Goal: Navigation & Orientation: Find specific page/section

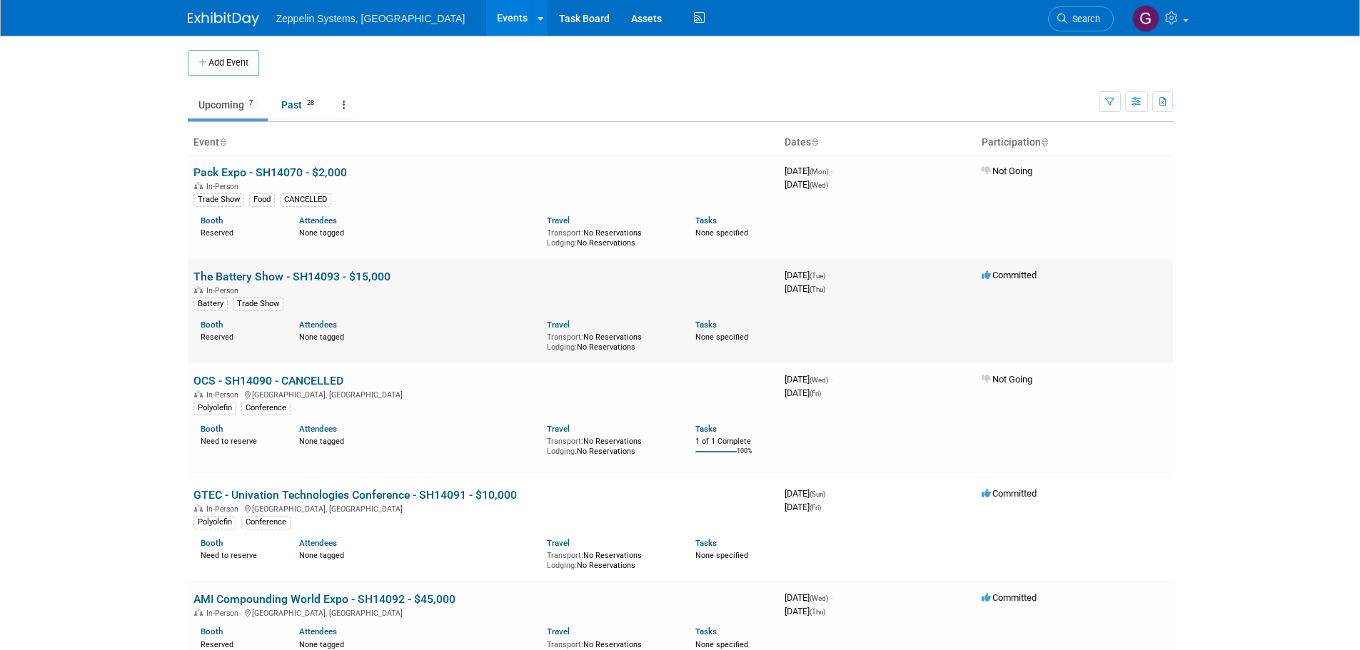
click at [359, 275] on link "The Battery Show - SH14093 - $15,000" at bounding box center [291, 277] width 197 height 14
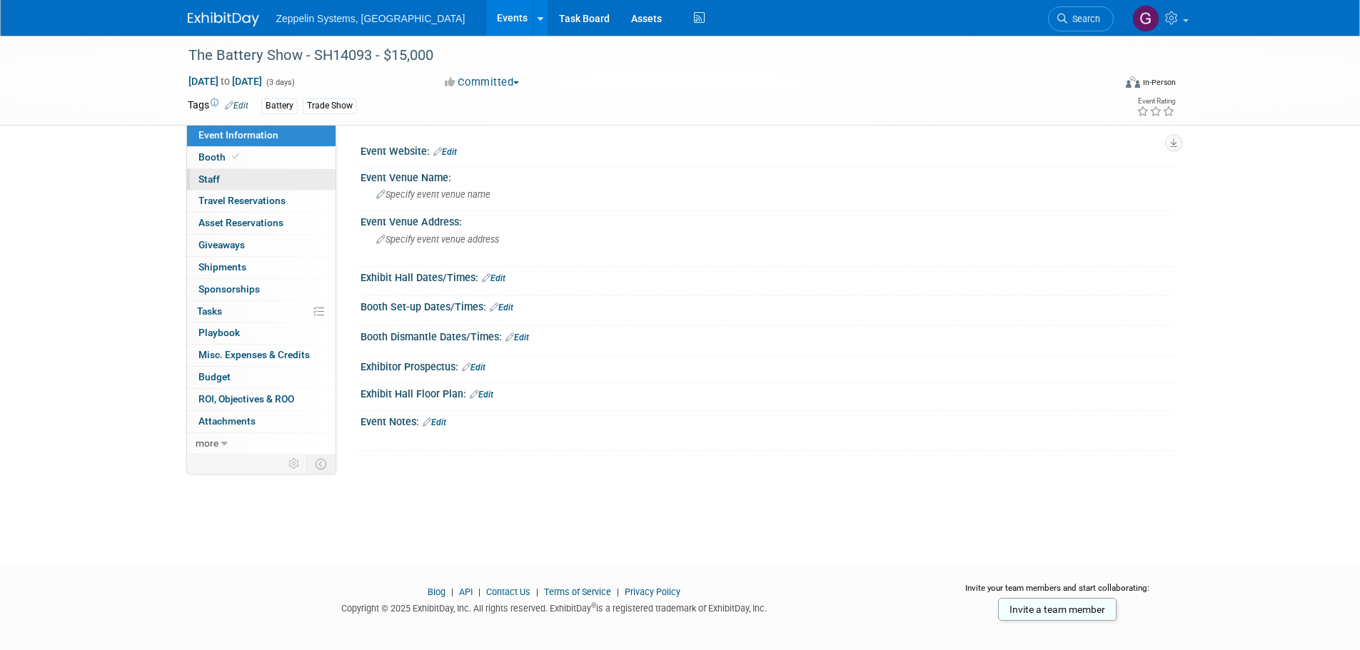
click at [211, 181] on span "Staff 0" at bounding box center [208, 178] width 21 height 11
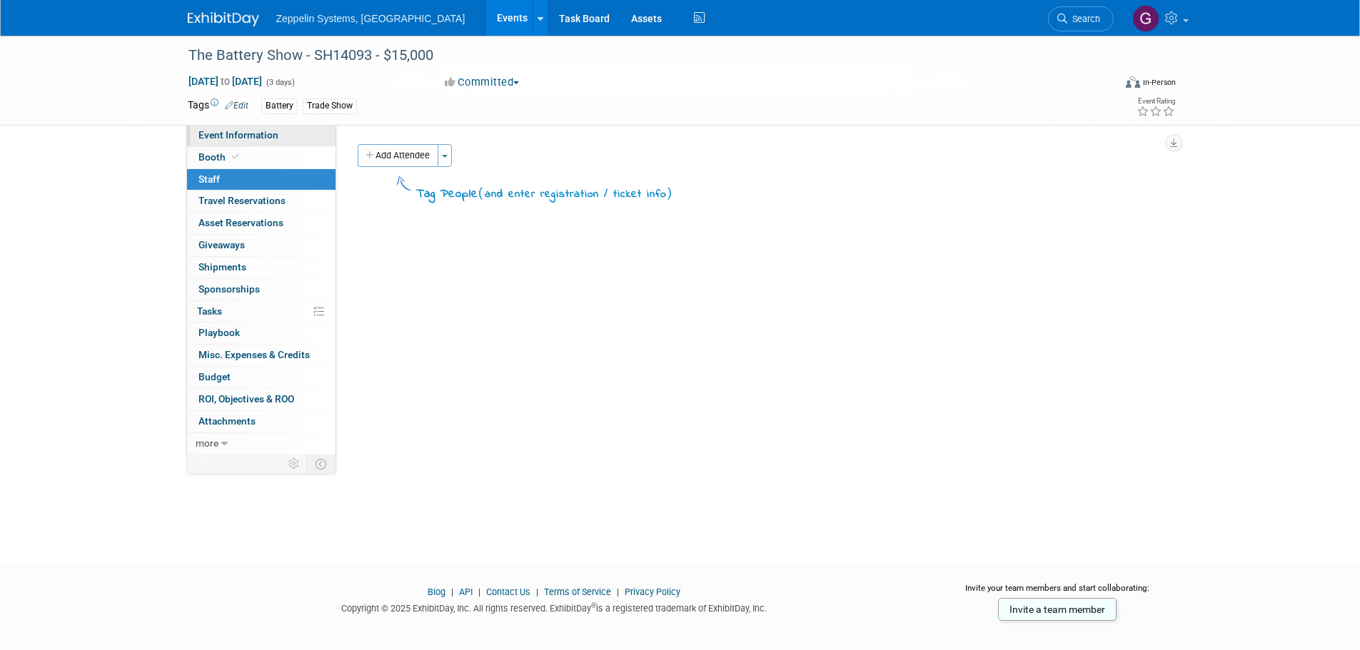
click at [212, 136] on span "Event Information" at bounding box center [238, 134] width 80 height 11
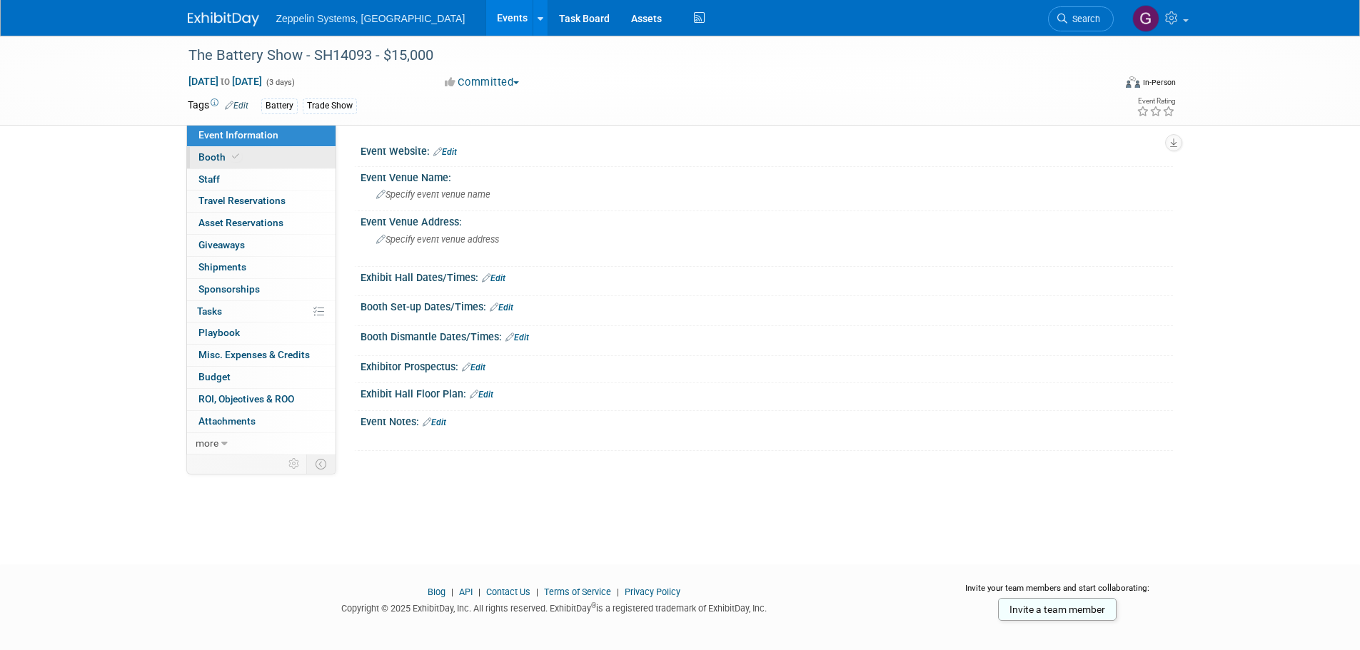
click at [219, 155] on span "Booth" at bounding box center [220, 156] width 44 height 11
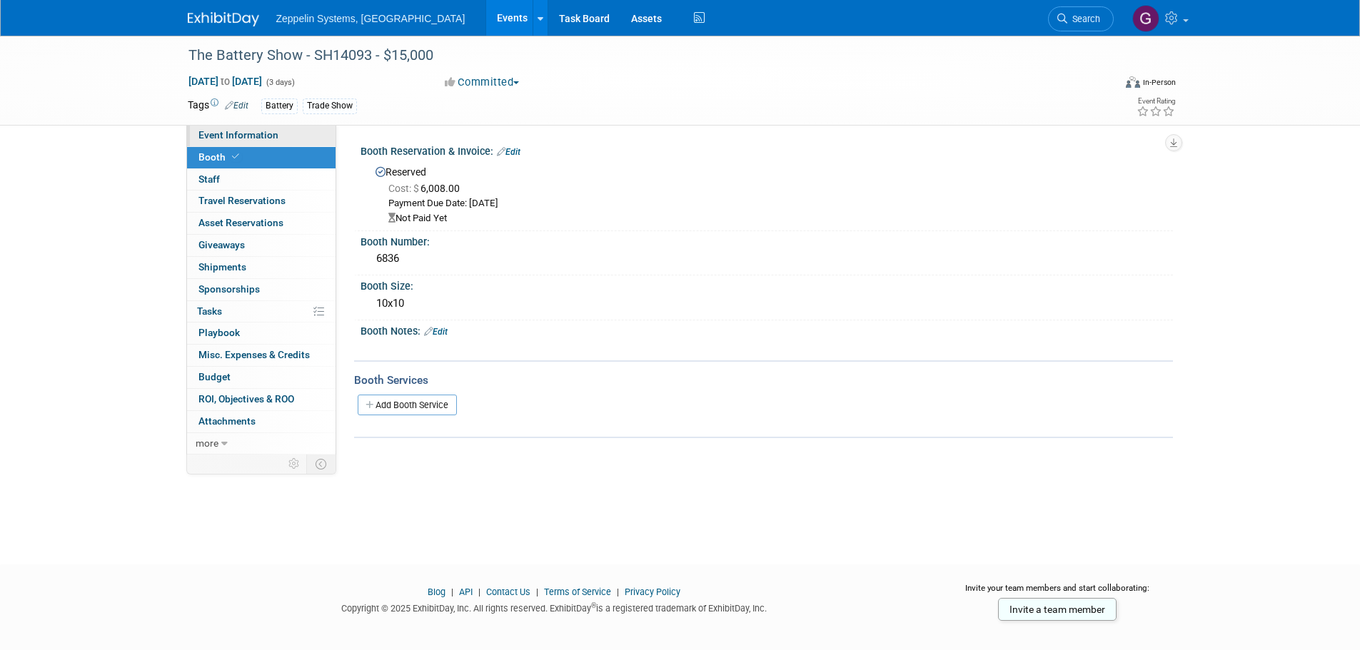
click at [255, 138] on span "Event Information" at bounding box center [238, 134] width 80 height 11
